Goal: Task Accomplishment & Management: Manage account settings

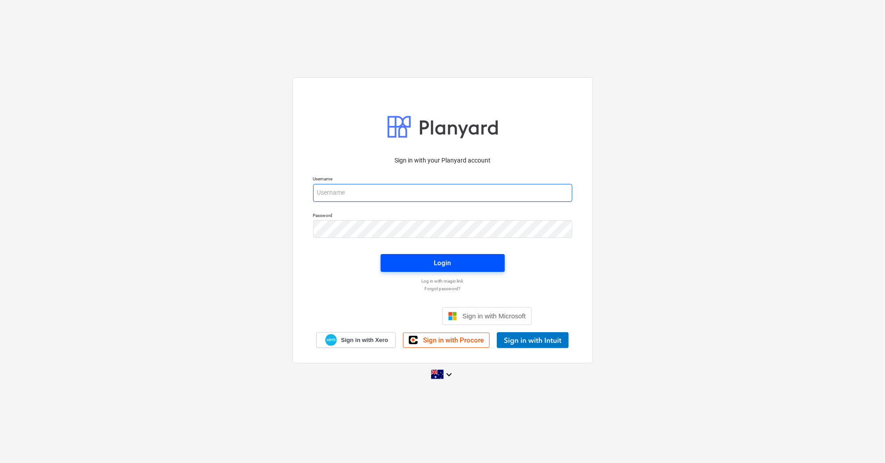
type input "[PERSON_NAME][EMAIL_ADDRESS][DOMAIN_NAME]"
click at [425, 261] on span "Login" at bounding box center [442, 263] width 103 height 12
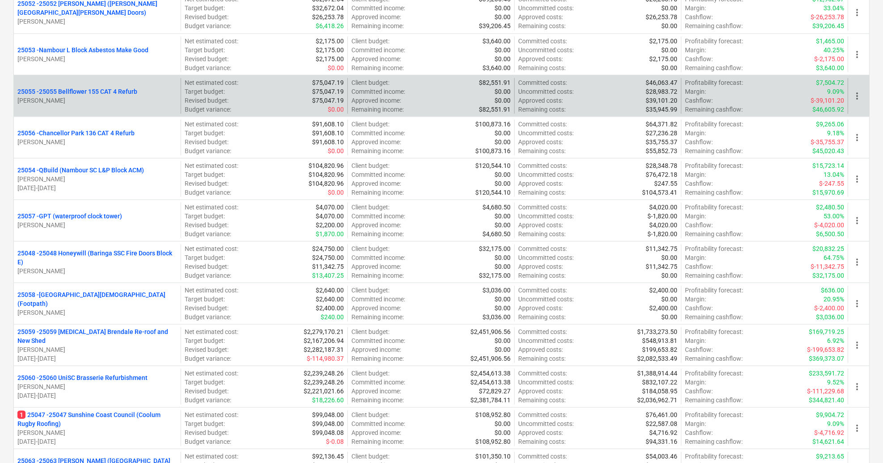
scroll to position [1966, 0]
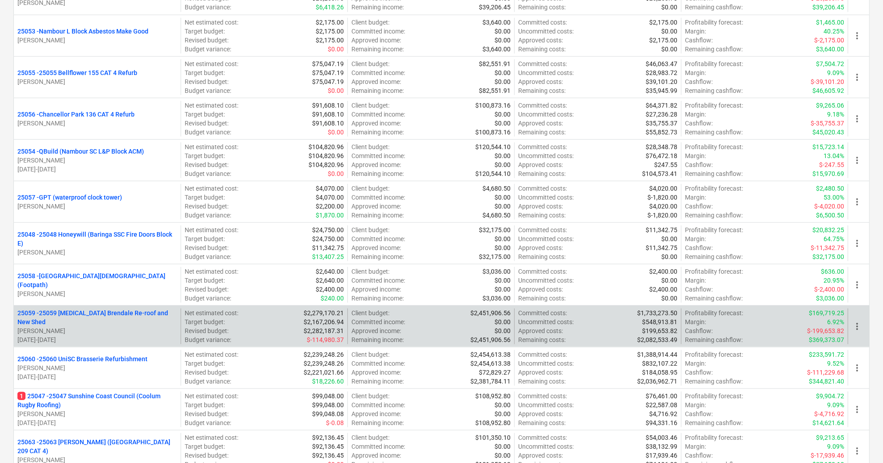
click at [127, 327] on p "[PERSON_NAME]" at bounding box center [97, 331] width 160 height 9
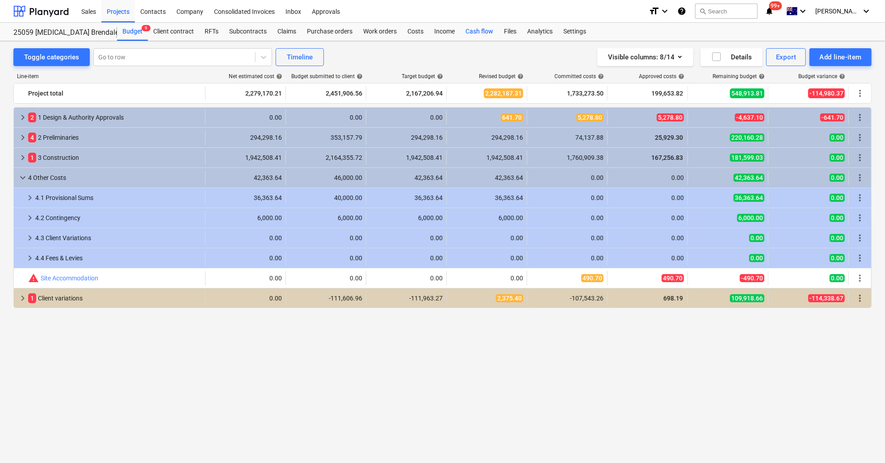
click at [474, 33] on div "Cash flow" at bounding box center [479, 32] width 38 height 18
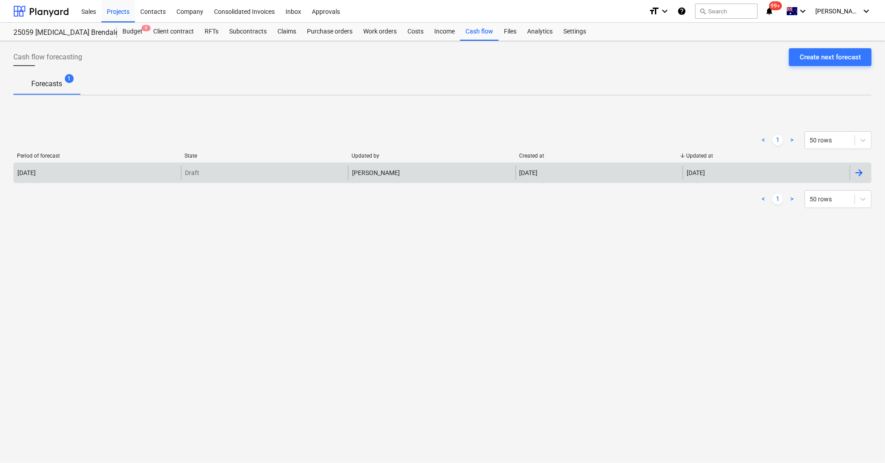
click at [198, 170] on p "Draft" at bounding box center [192, 172] width 14 height 9
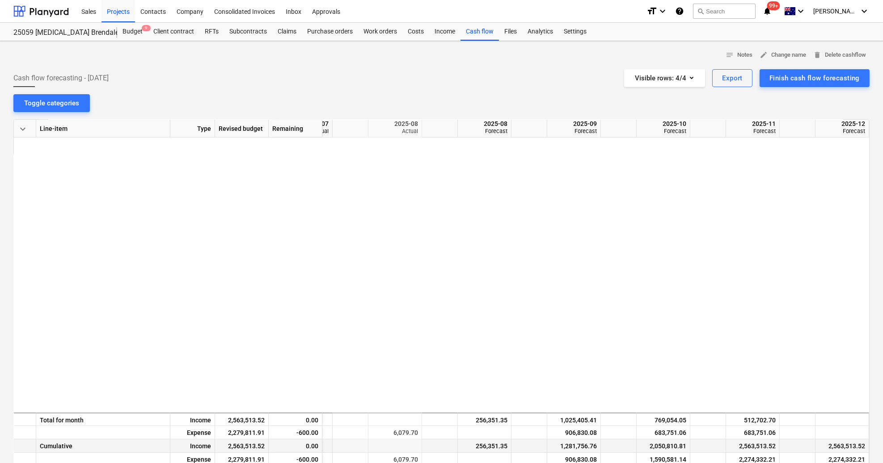
scroll to position [0, 81]
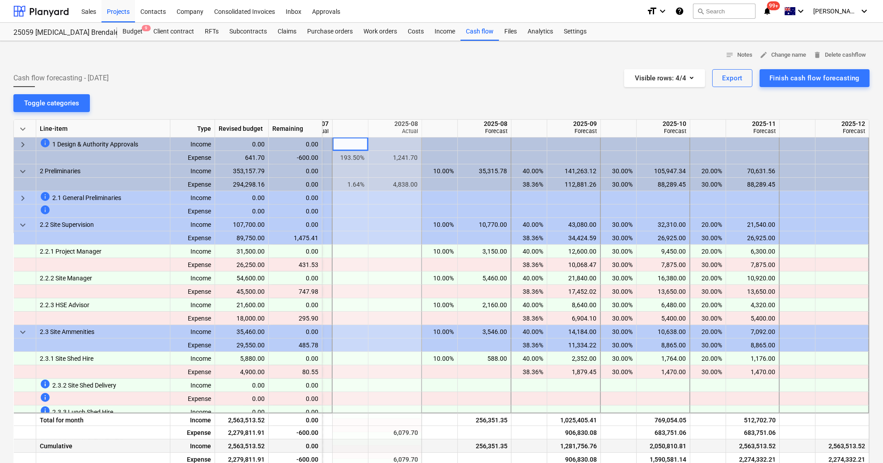
click at [360, 441] on div at bounding box center [350, 446] width 36 height 13
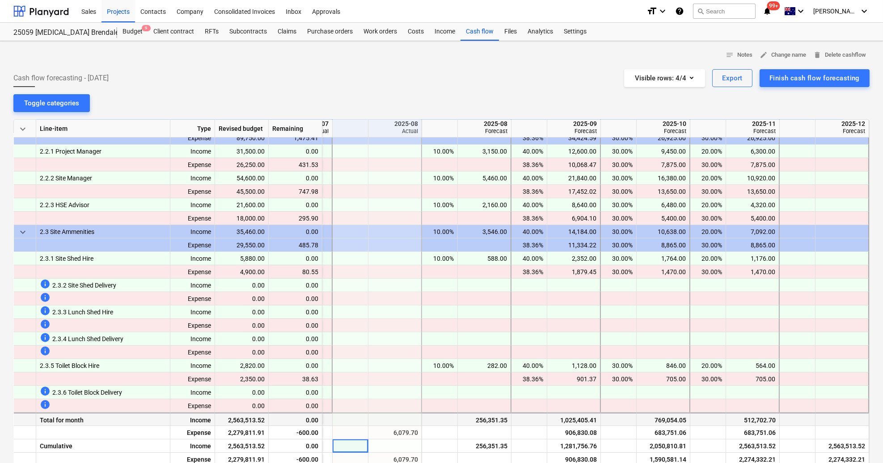
scroll to position [119, 81]
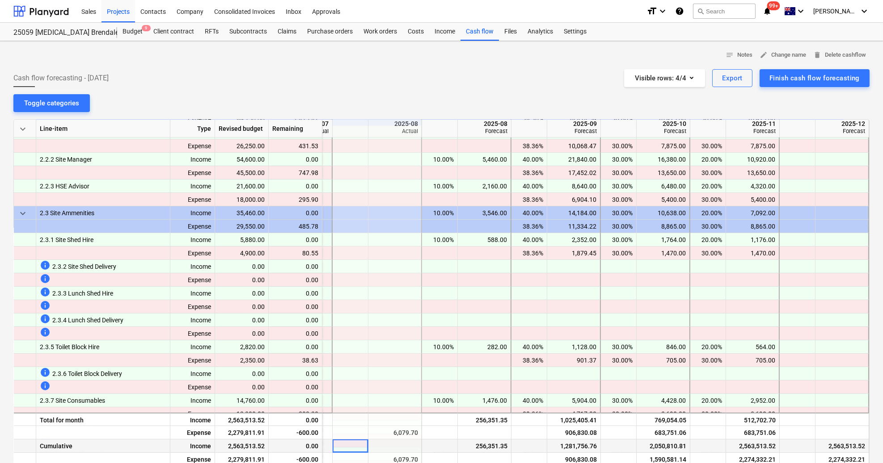
click at [522, 442] on div at bounding box center [529, 446] width 36 height 13
drag, startPoint x: 593, startPoint y: 442, endPoint x: 558, endPoint y: 448, distance: 36.1
click at [558, 448] on div "1,281,756.76" at bounding box center [574, 446] width 46 height 13
drag, startPoint x: 558, startPoint y: 448, endPoint x: 563, endPoint y: 445, distance: 6.4
click at [563, 445] on div "1,281,756.76" at bounding box center [574, 446] width 46 height 13
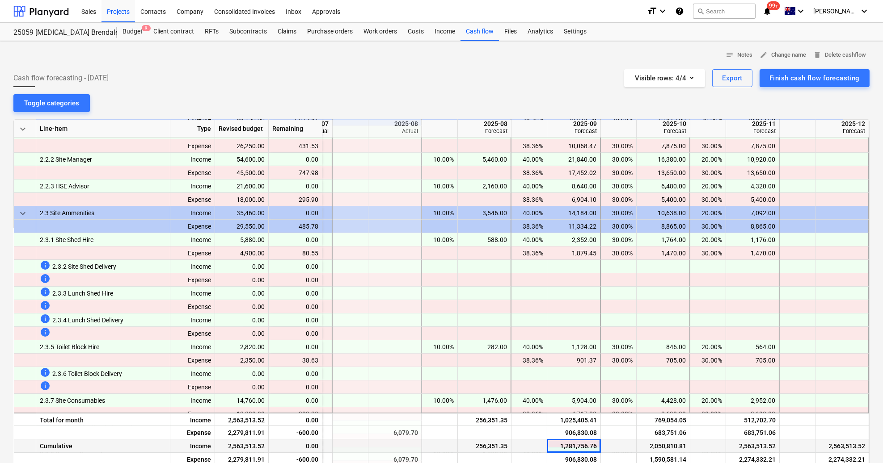
click at [619, 440] on div at bounding box center [619, 446] width 36 height 13
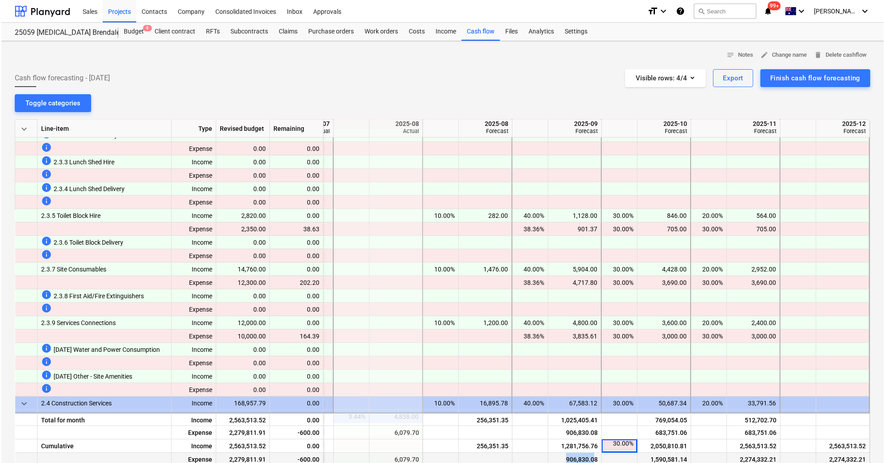
scroll to position [267, 81]
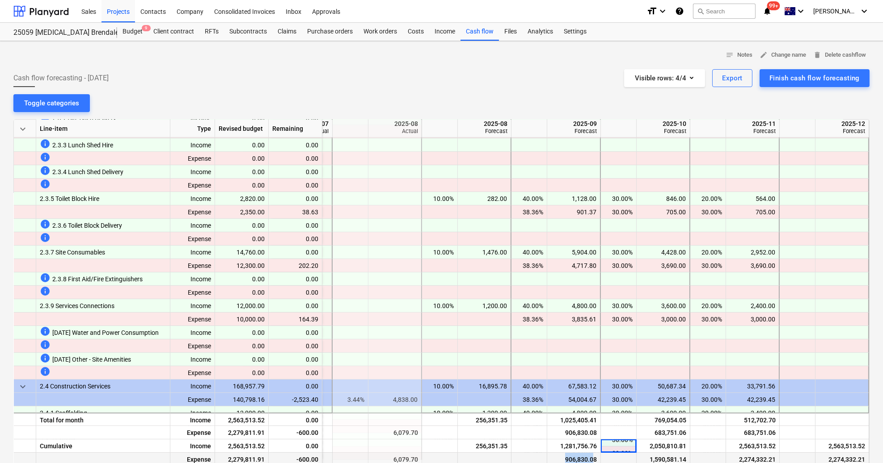
drag, startPoint x: 592, startPoint y: 455, endPoint x: 563, endPoint y: 458, distance: 29.1
click at [563, 458] on div "906,830.08" at bounding box center [574, 459] width 46 height 13
click at [561, 456] on div "906,830.08" at bounding box center [574, 459] width 46 height 13
click at [572, 458] on div "906,830.08" at bounding box center [574, 459] width 46 height 13
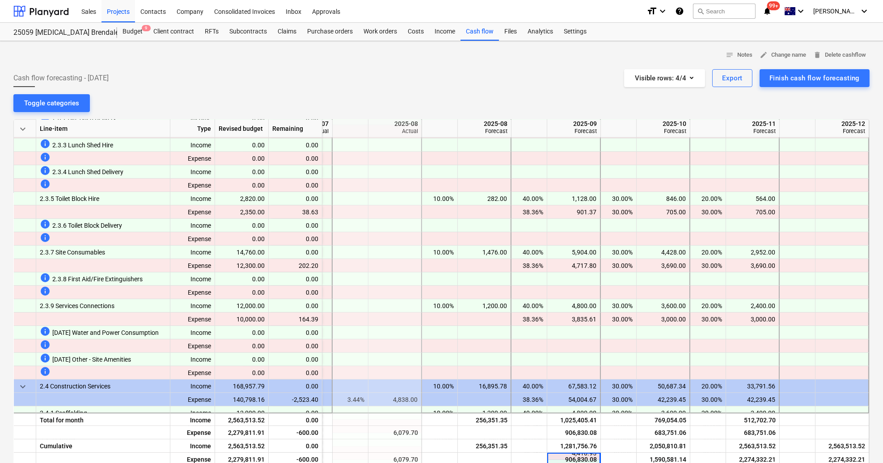
click at [486, 71] on div "Cash flow forecasting - [DATE] Visible rows : 4/4 Export Finish cash flow forec…" at bounding box center [441, 78] width 856 height 18
click at [137, 35] on div "Budget 9" at bounding box center [132, 32] width 31 height 18
